Goal: Task Accomplishment & Management: Complete application form

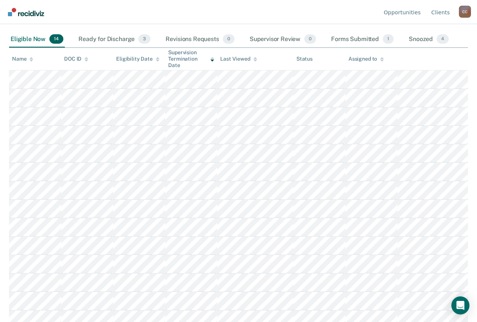
scroll to position [82, 0]
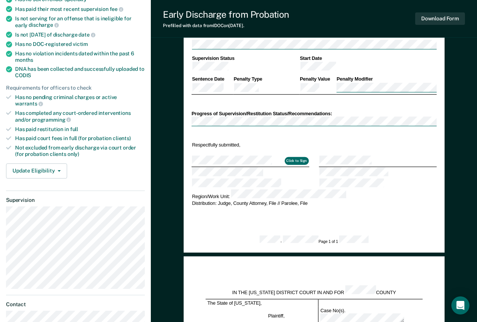
scroll to position [151, 0]
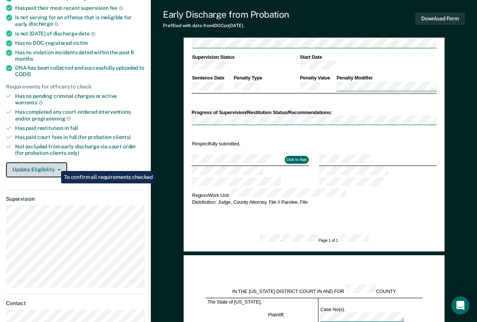
click at [55, 165] on button "Update Eligibility" at bounding box center [36, 169] width 61 height 15
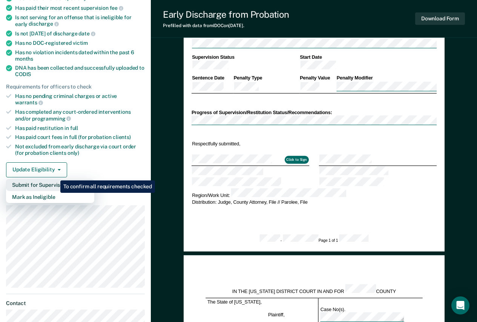
click at [55, 179] on button "Submit for Supervisor Approval" at bounding box center [50, 185] width 88 height 12
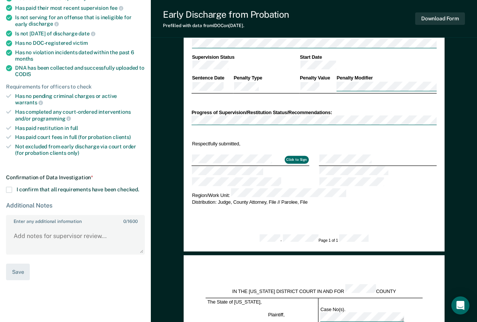
click at [69, 187] on span "I confirm that all requirements have been checked." at bounding box center [78, 190] width 122 height 6
click at [139, 187] on input "I confirm that all requirements have been checked." at bounding box center [139, 187] width 0 height 0
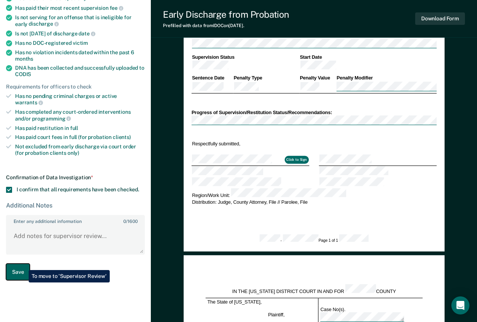
click at [23, 265] on button "Save" at bounding box center [18, 272] width 24 height 17
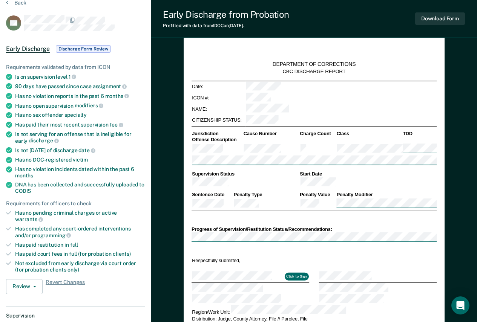
scroll to position [0, 0]
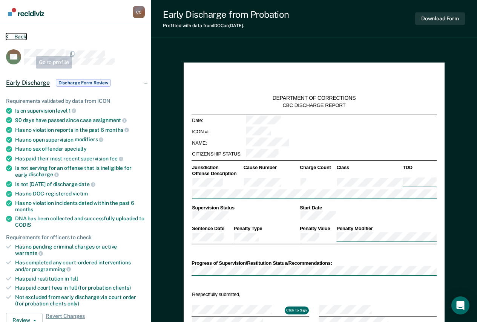
click at [20, 33] on button "Back" at bounding box center [16, 36] width 20 height 7
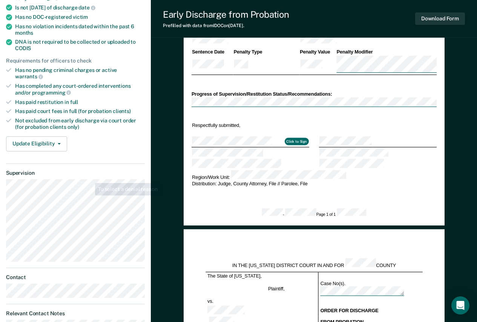
scroll to position [188, 0]
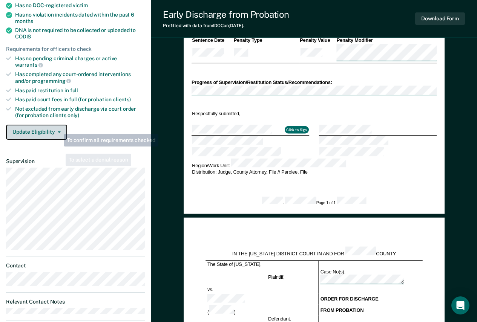
click at [58, 127] on button "Update Eligibility" at bounding box center [36, 132] width 61 height 15
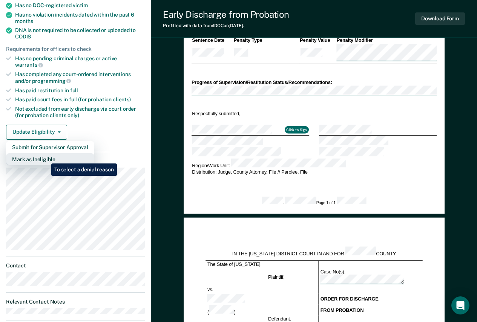
click at [46, 158] on button "Mark as Ineligible" at bounding box center [50, 159] width 88 height 12
type textarea "x"
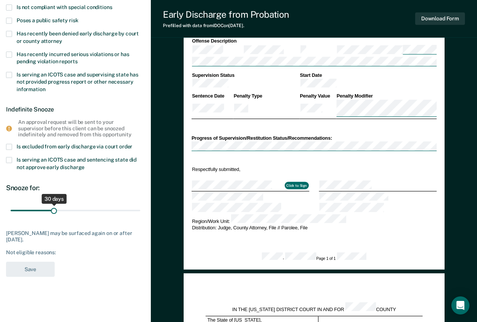
scroll to position [38, 0]
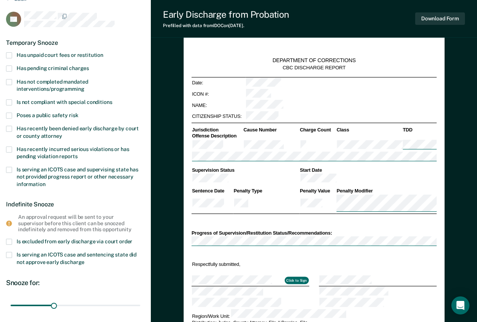
click at [78, 52] on span "Has unpaid court fees or restitution" at bounding box center [60, 55] width 87 height 6
click at [103, 52] on input "Has unpaid court fees or restitution" at bounding box center [103, 52] width 0 height 0
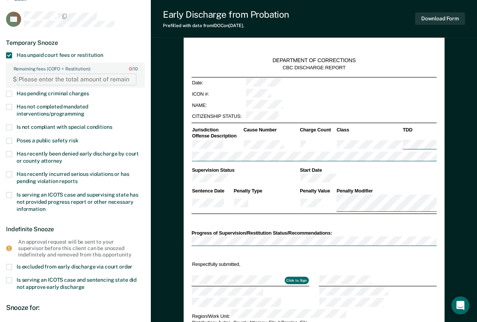
click at [69, 75] on FEESReasonInput "Remaining fees (COFO + Restitution): 0 / 10" at bounding box center [76, 79] width 119 height 12
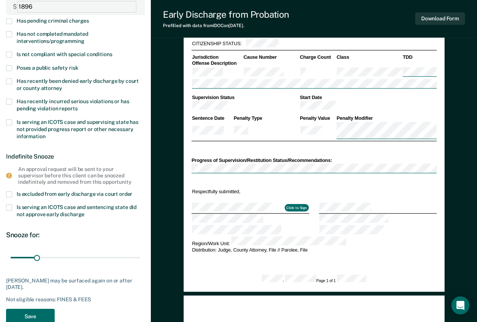
scroll to position [151, 0]
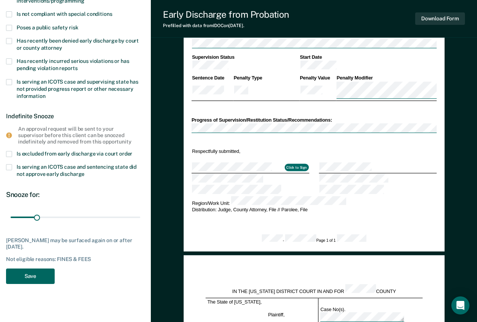
type FEESReasonInput "1896"
click at [33, 277] on button "Save" at bounding box center [30, 276] width 49 height 15
type textarea "x"
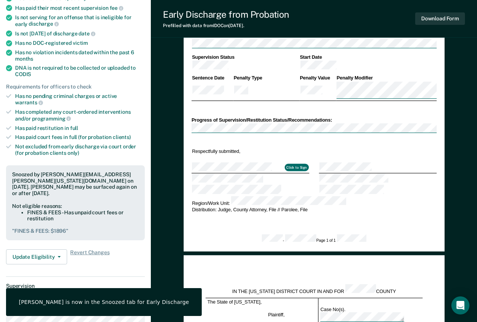
scroll to position [0, 0]
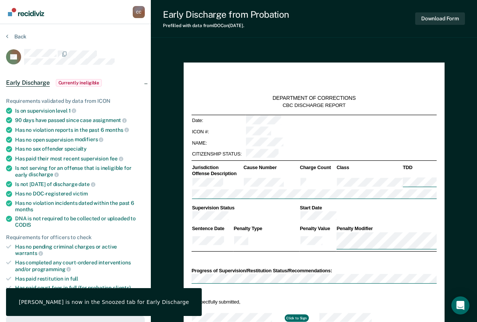
click at [16, 41] on div "Back" at bounding box center [75, 41] width 139 height 16
click at [18, 39] on button "Back" at bounding box center [16, 36] width 20 height 7
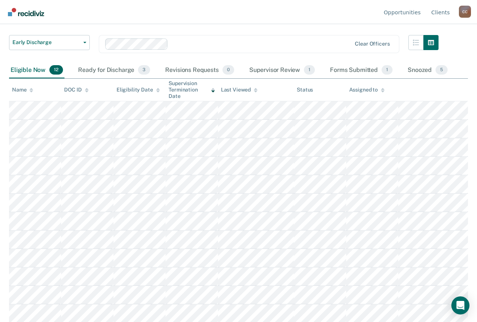
scroll to position [45, 0]
